Goal: Task Accomplishment & Management: Use online tool/utility

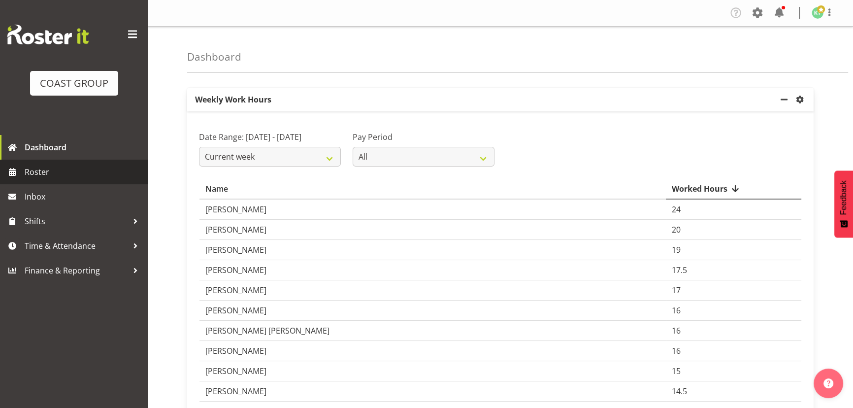
click at [46, 171] on span "Roster" at bounding box center [84, 171] width 118 height 15
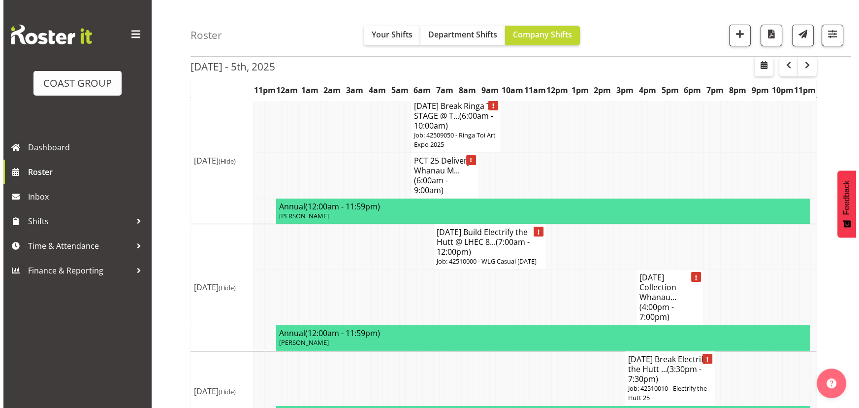
scroll to position [134, 0]
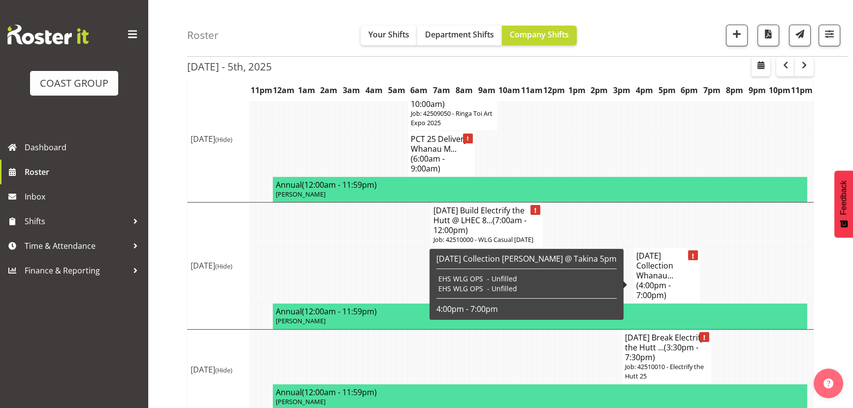
click at [668, 286] on h4 "[DATE] Collection Whanau... (4:00pm - 7:00pm)" at bounding box center [666, 275] width 61 height 49
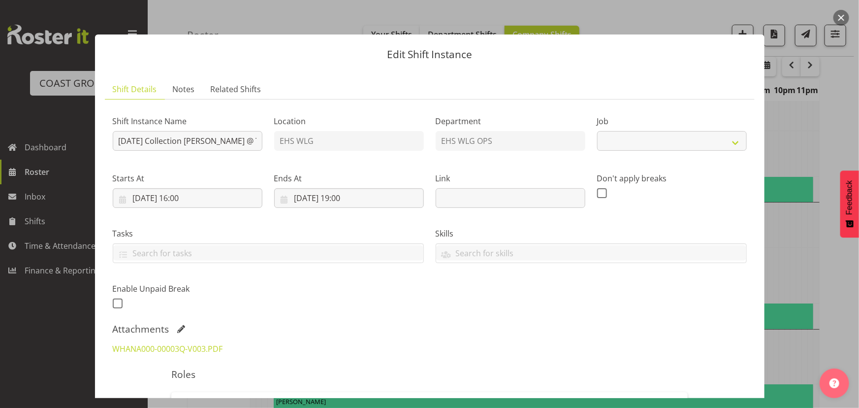
select select "8678"
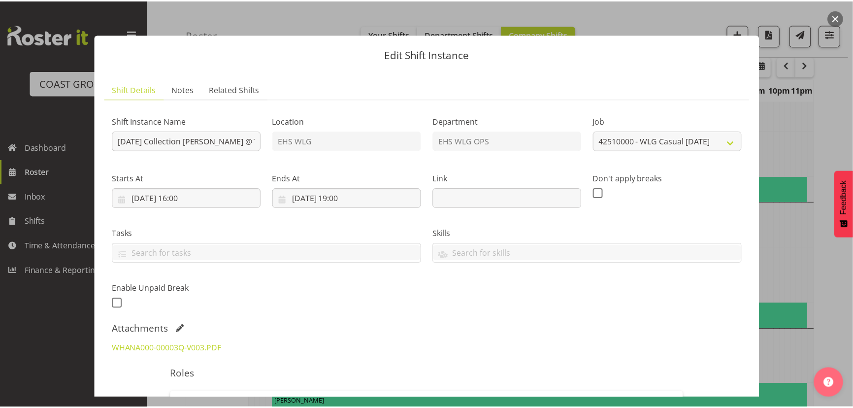
scroll to position [89, 0]
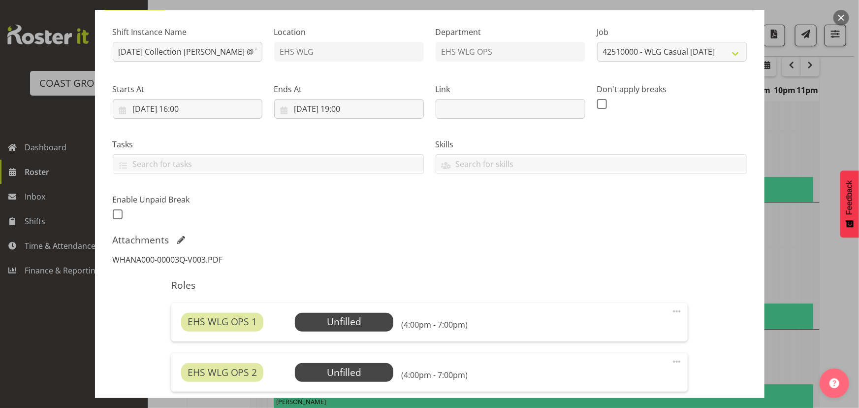
click at [201, 261] on link "WHANA000-00003Q-V003.PDF" at bounding box center [168, 259] width 110 height 11
click at [838, 16] on button "button" at bounding box center [842, 18] width 16 height 16
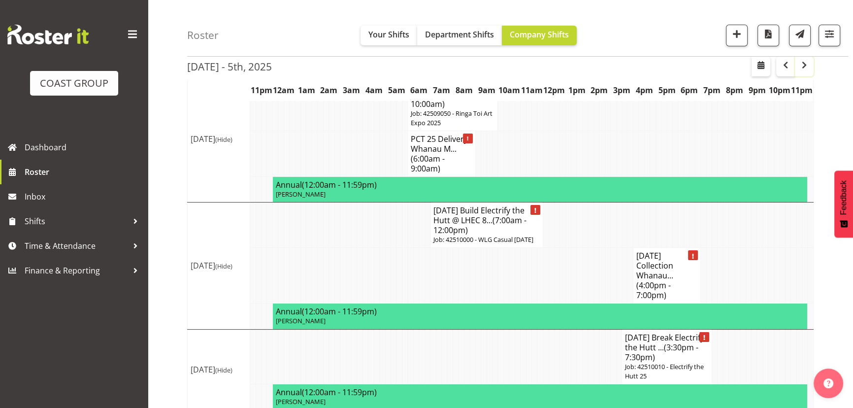
click at [809, 69] on span "button" at bounding box center [804, 65] width 12 height 12
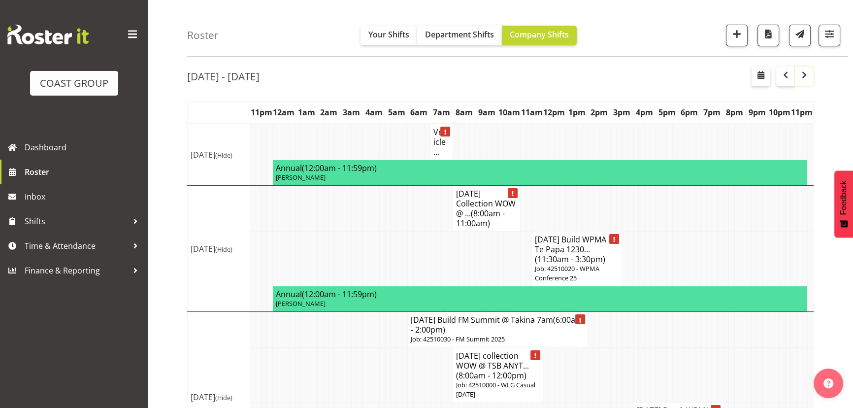
scroll to position [44, 0]
